Goal: Task Accomplishment & Management: Use online tool/utility

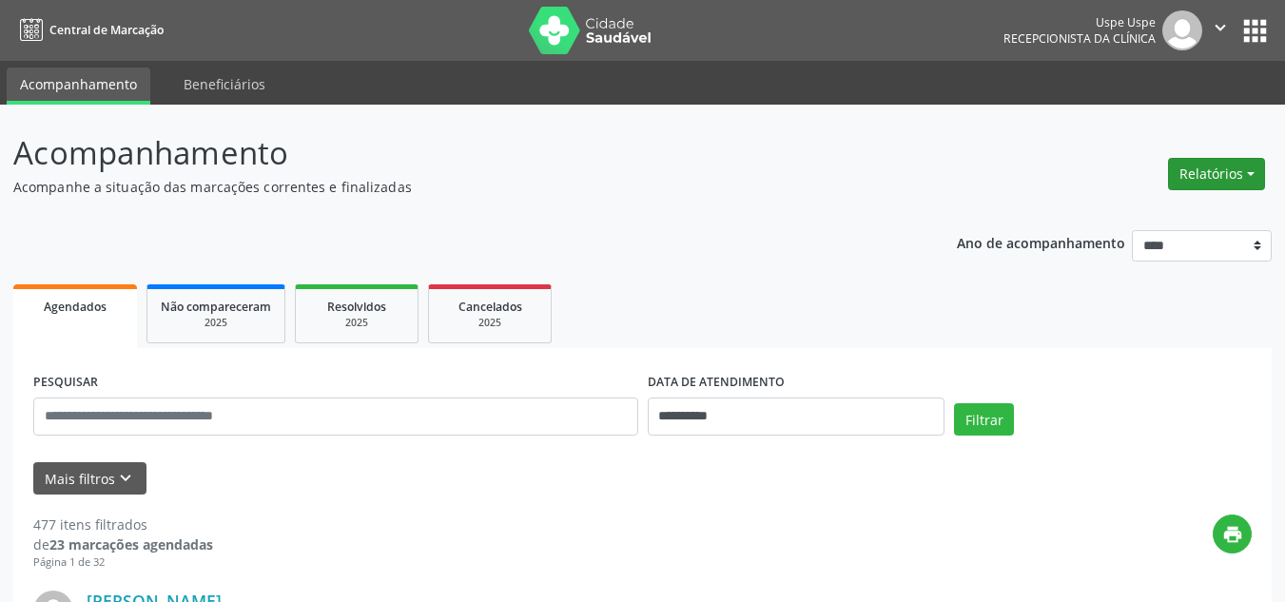
click at [1233, 174] on button "Relatórios" at bounding box center [1216, 174] width 97 height 32
click at [1132, 218] on link "Agendamentos" at bounding box center [1161, 215] width 204 height 27
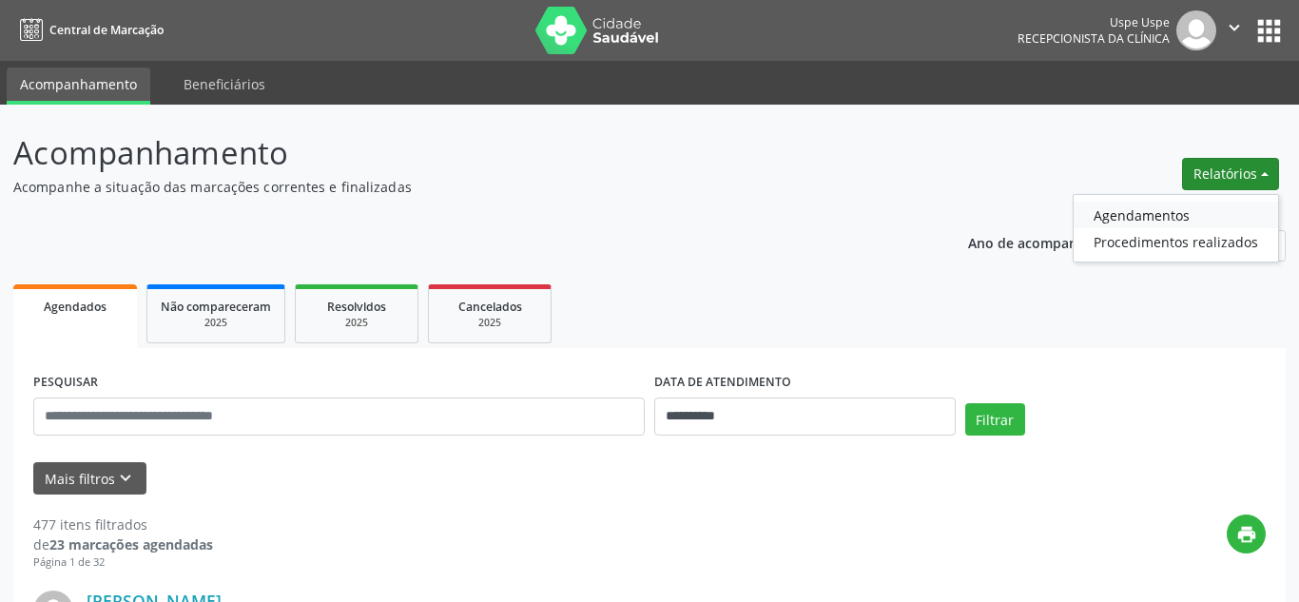
select select "*"
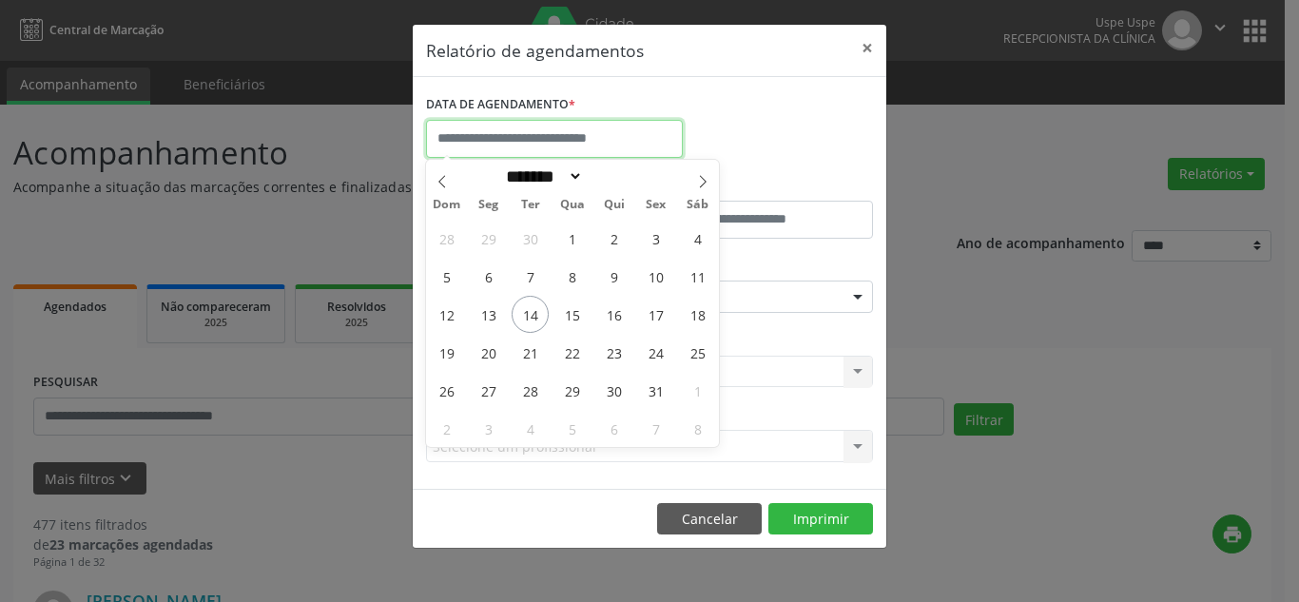
click at [607, 129] on input "text" at bounding box center [554, 139] width 257 height 38
click at [532, 316] on span "14" at bounding box center [530, 314] width 37 height 37
type input "**********"
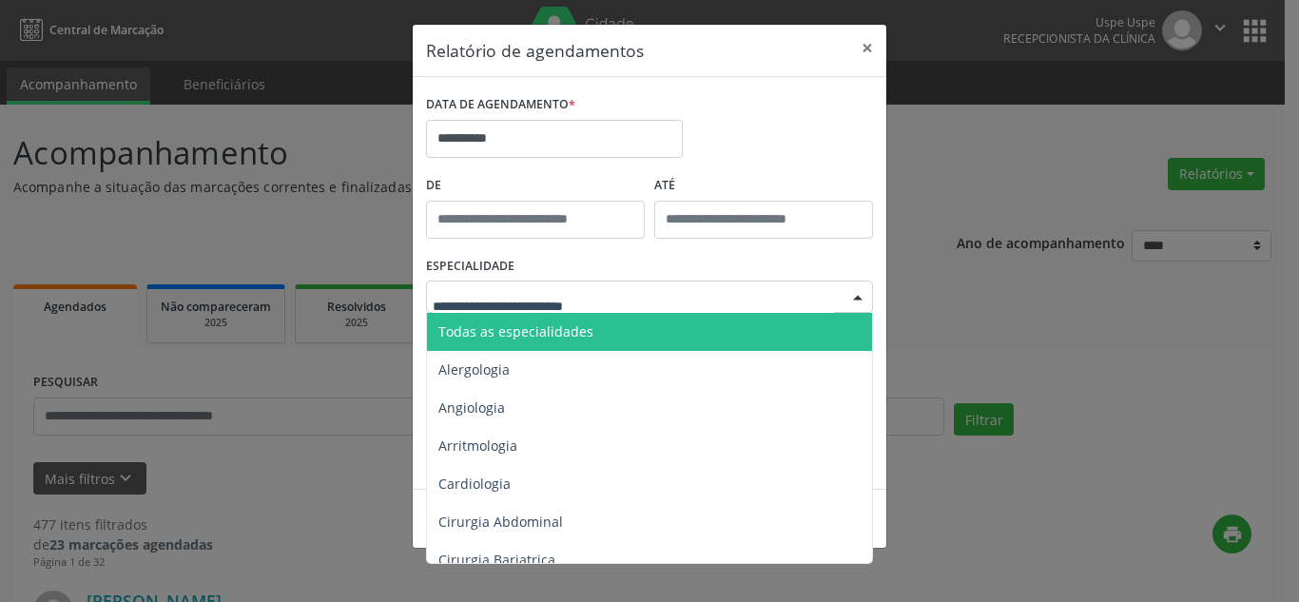
click at [686, 301] on div at bounding box center [649, 297] width 447 height 32
click at [592, 331] on span "Todas as especialidades" at bounding box center [515, 331] width 155 height 18
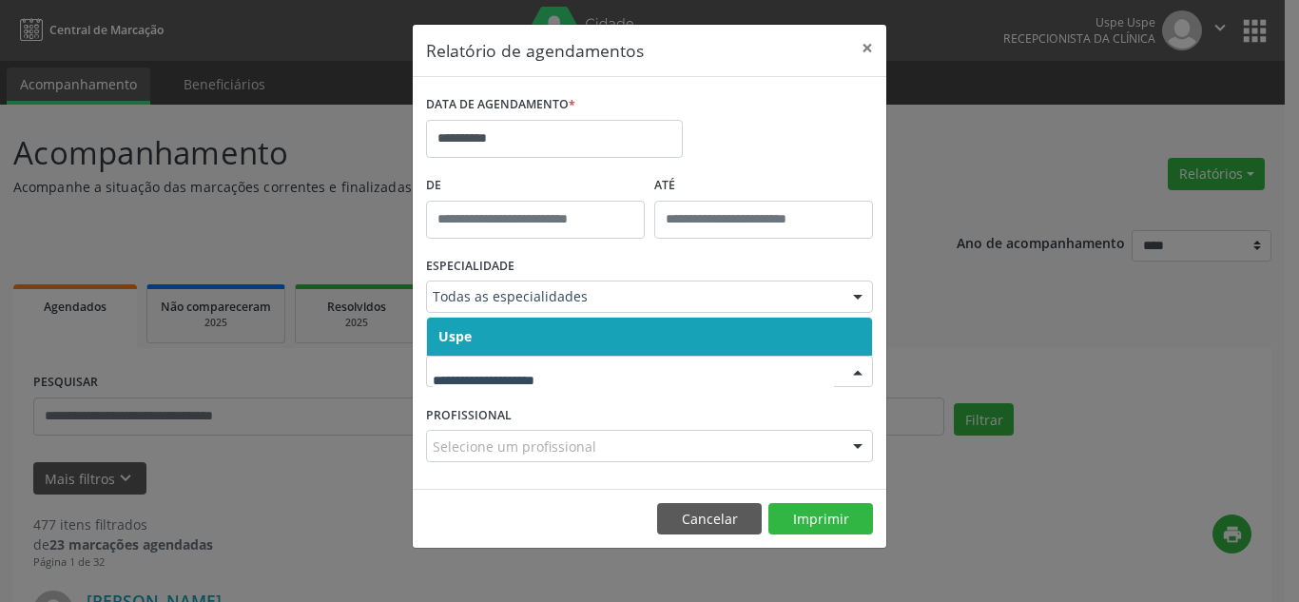
click at [634, 341] on span "Uspe" at bounding box center [649, 337] width 445 height 38
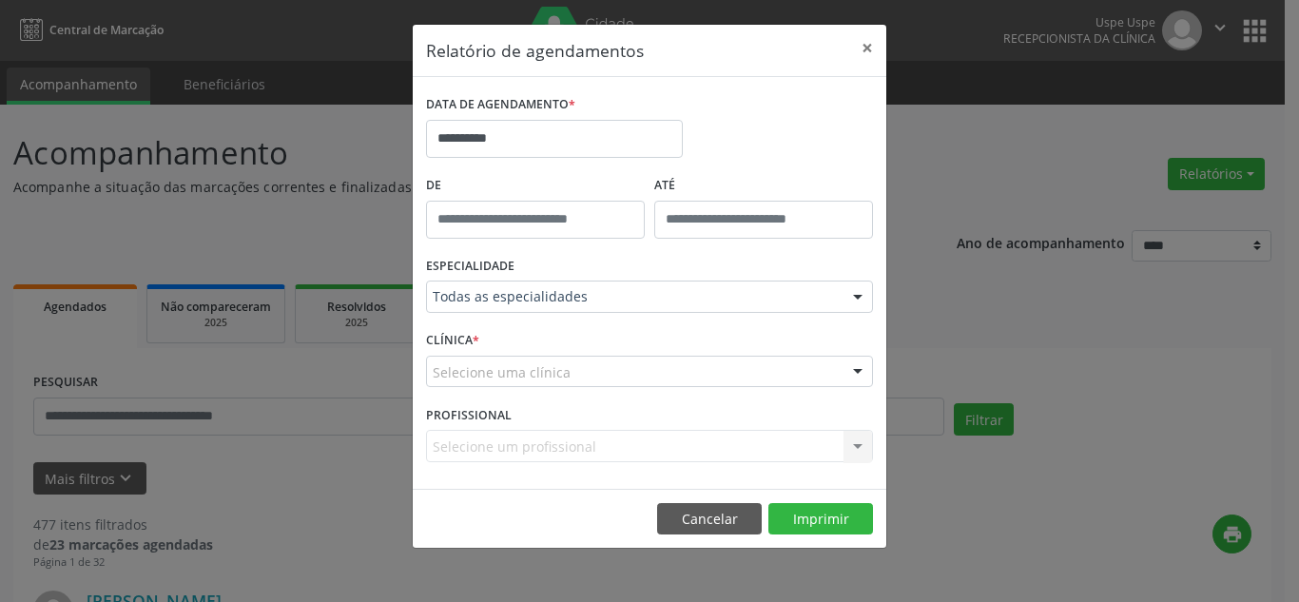
drag, startPoint x: 628, startPoint y: 370, endPoint x: 629, endPoint y: 348, distance: 21.9
click at [628, 368] on div "Selecione uma clínica" at bounding box center [649, 372] width 447 height 32
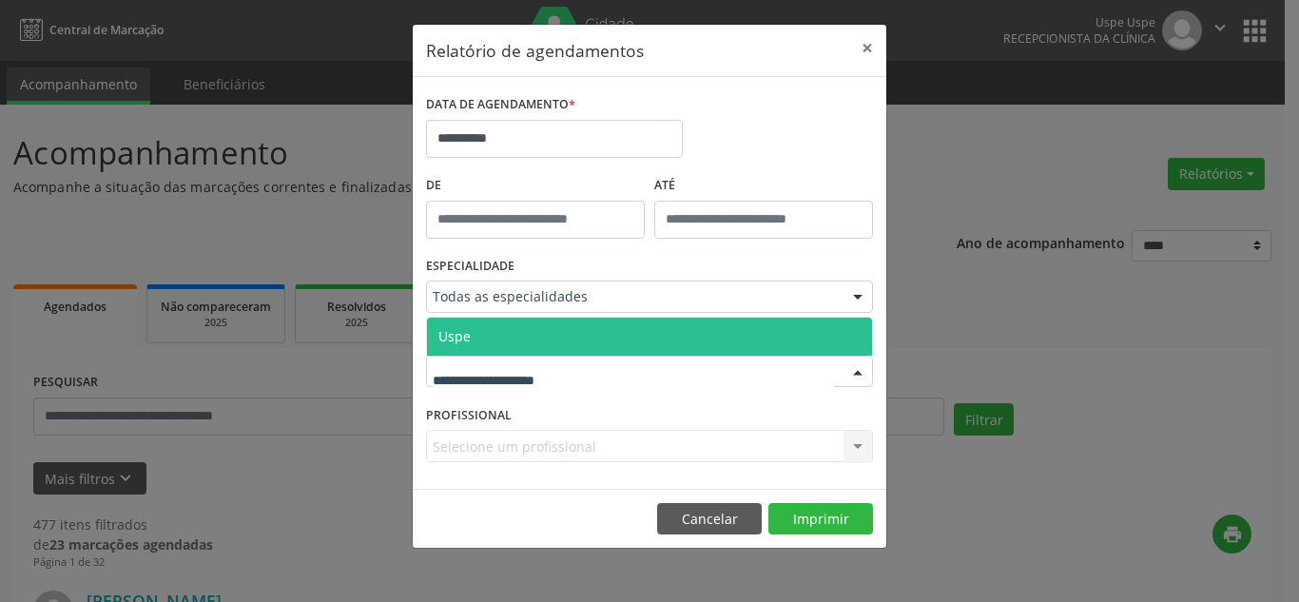
click at [628, 332] on span "Uspe" at bounding box center [649, 337] width 445 height 38
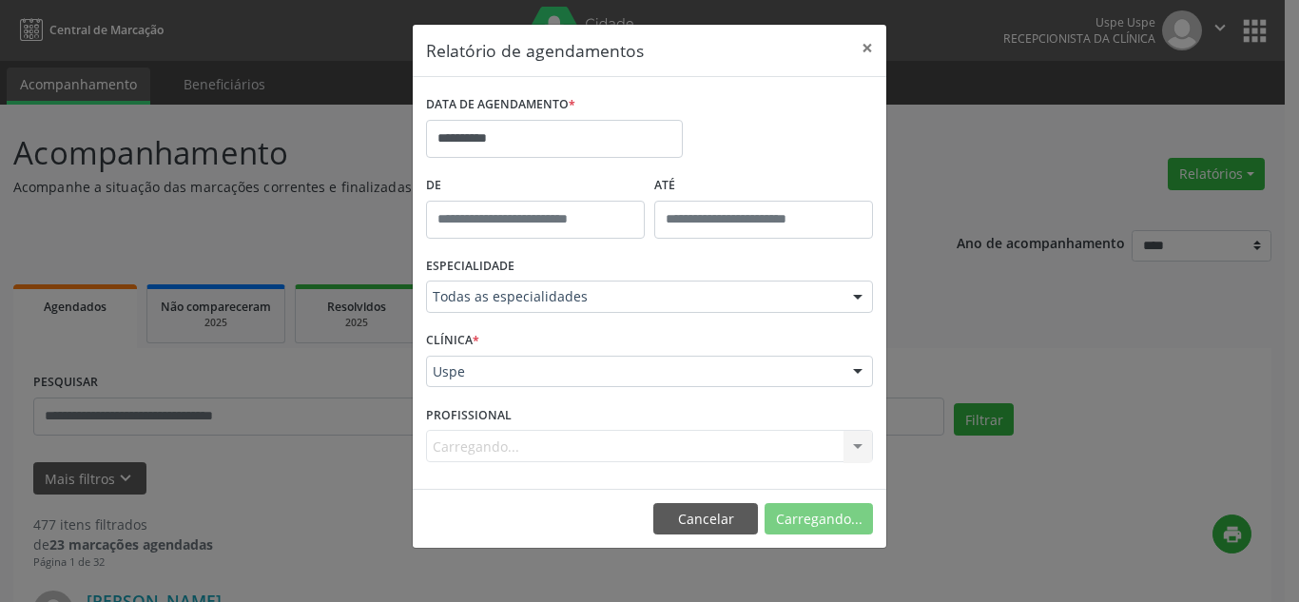
click at [845, 446] on div "Carregando... Nenhum resultado encontrado para: " " Não há nenhuma opção para s…" at bounding box center [649, 446] width 447 height 32
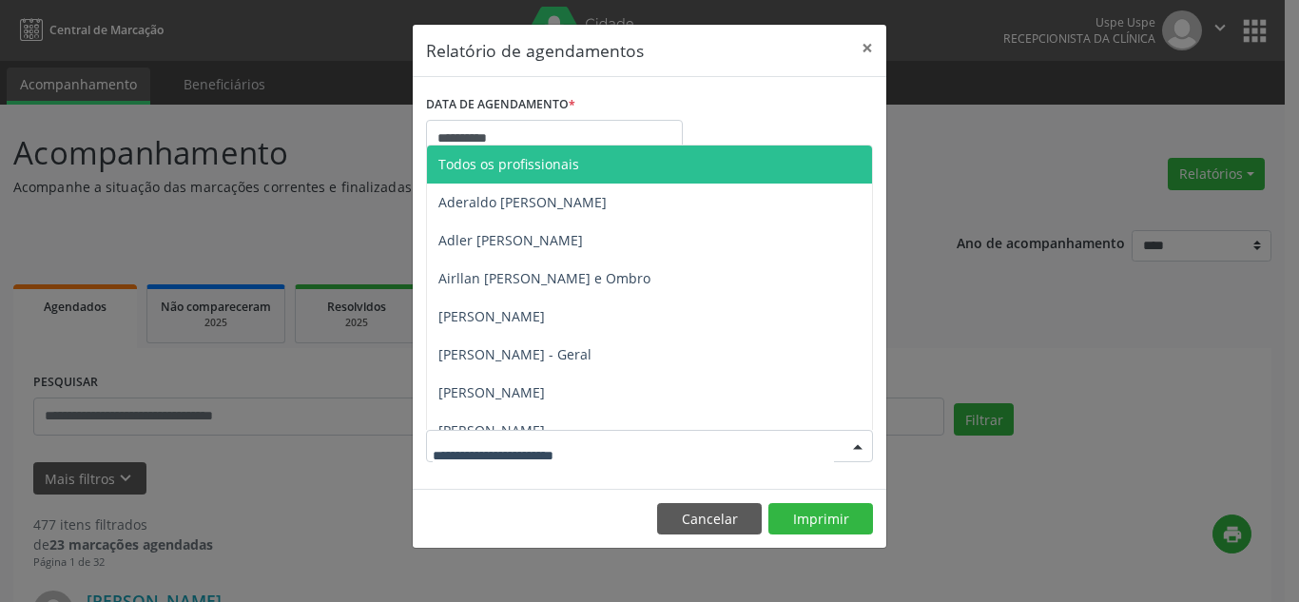
click at [845, 446] on div at bounding box center [857, 447] width 29 height 32
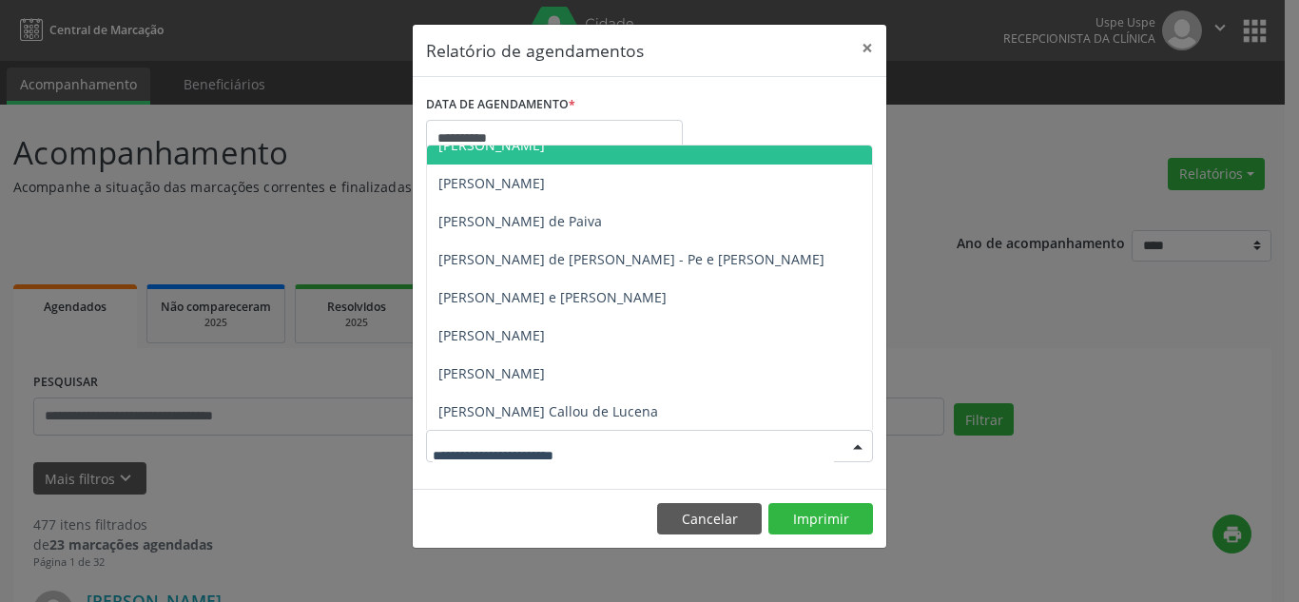
scroll to position [951, 0]
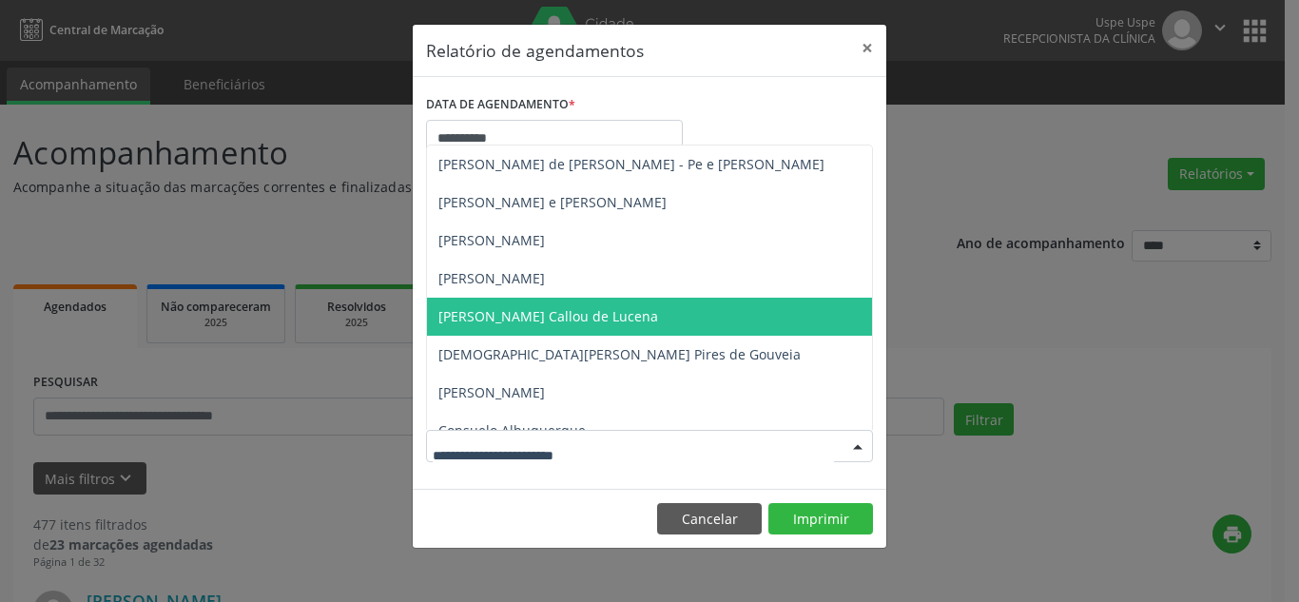
click at [639, 319] on span "[PERSON_NAME] Callou de Lucena" at bounding box center [548, 316] width 220 height 18
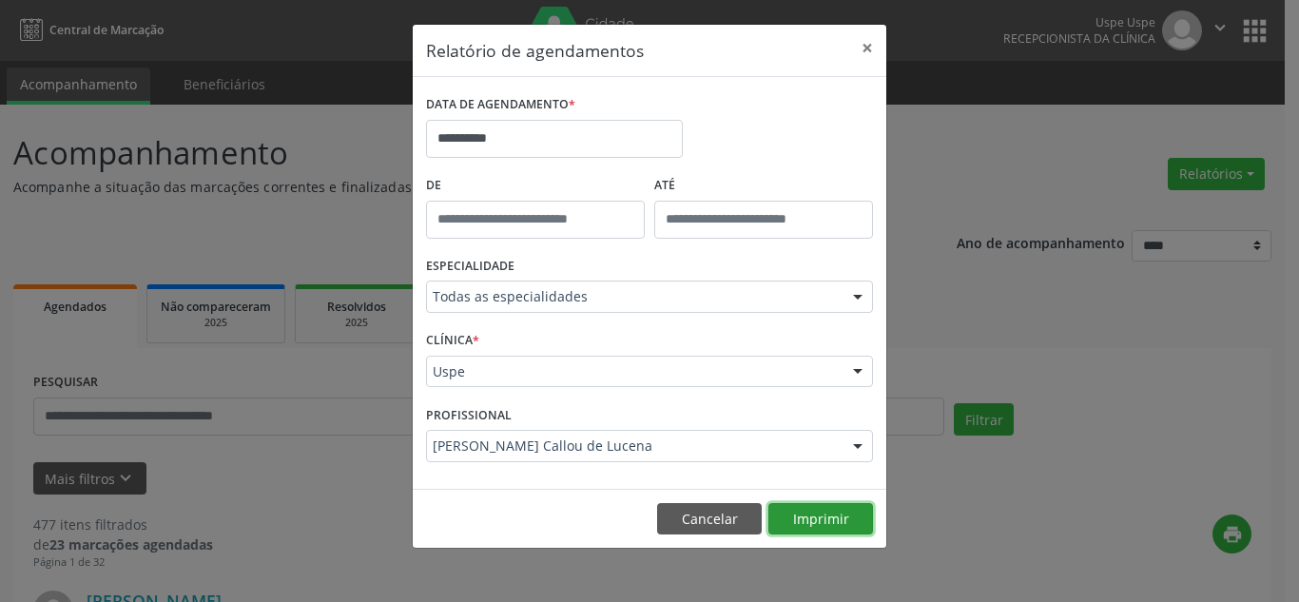
click at [836, 510] on button "Imprimir" at bounding box center [820, 519] width 105 height 32
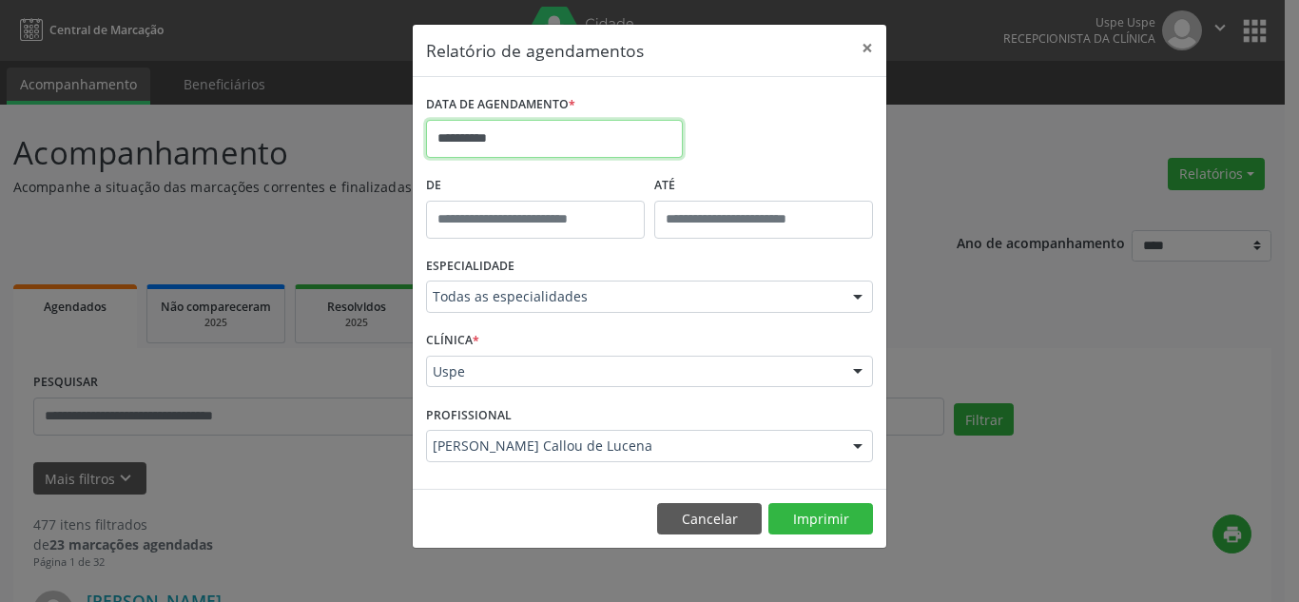
click at [493, 137] on input "**********" at bounding box center [554, 139] width 257 height 38
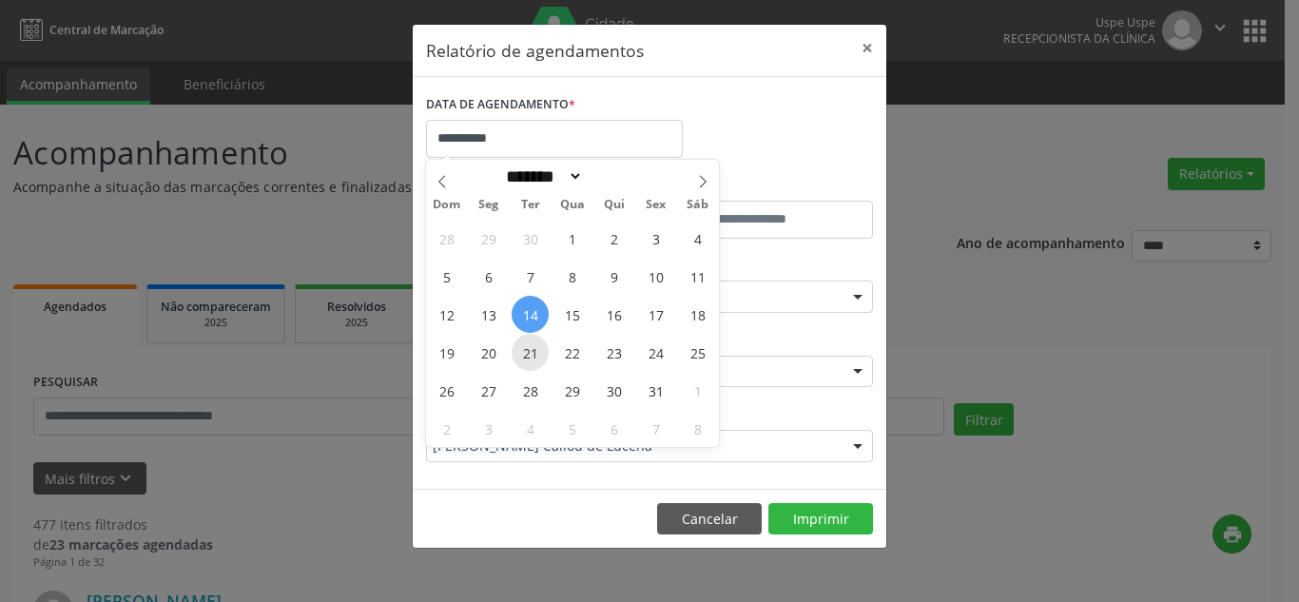
click at [539, 351] on span "21" at bounding box center [530, 352] width 37 height 37
type input "**********"
click at [539, 351] on span "21" at bounding box center [530, 352] width 37 height 37
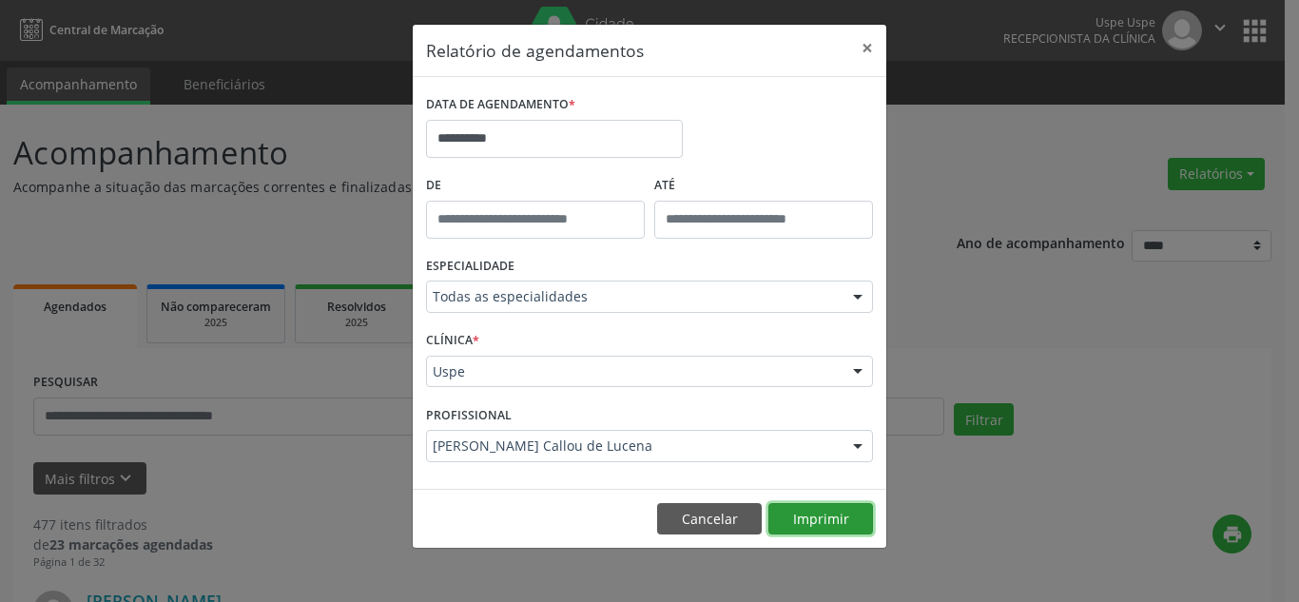
click at [825, 518] on button "Imprimir" at bounding box center [820, 519] width 105 height 32
